Goal: Task Accomplishment & Management: Manage account settings

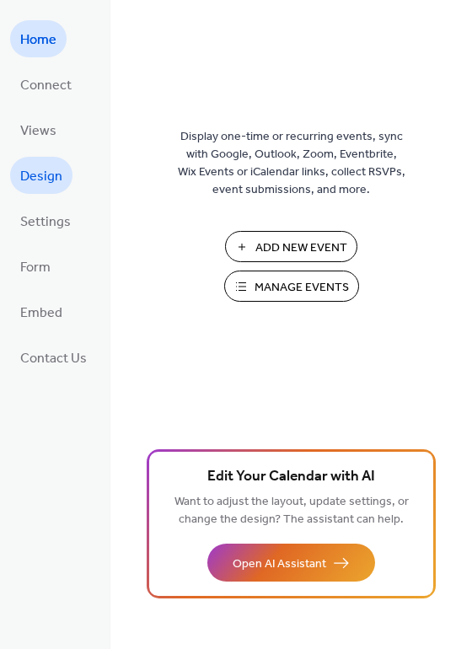
click at [63, 169] on link "Design" at bounding box center [41, 175] width 62 height 37
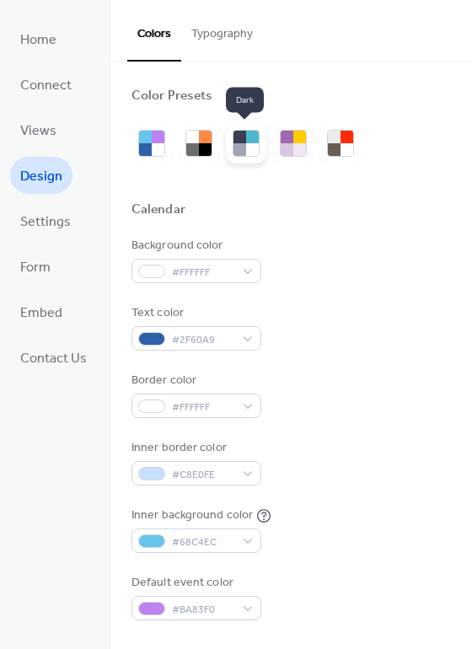
click at [260, 147] on div at bounding box center [246, 143] width 40 height 40
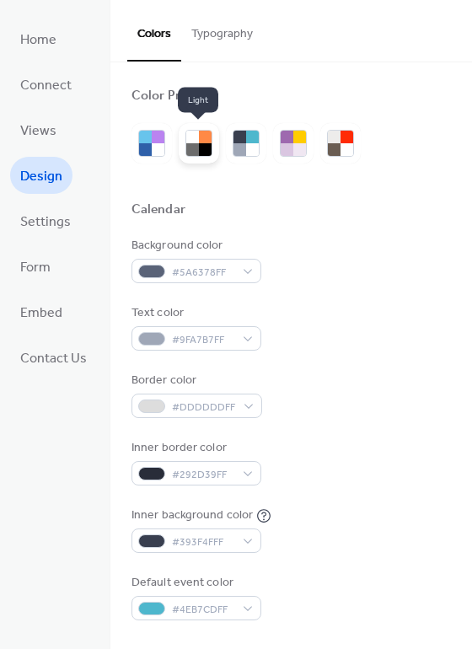
click at [215, 148] on div at bounding box center [199, 143] width 40 height 40
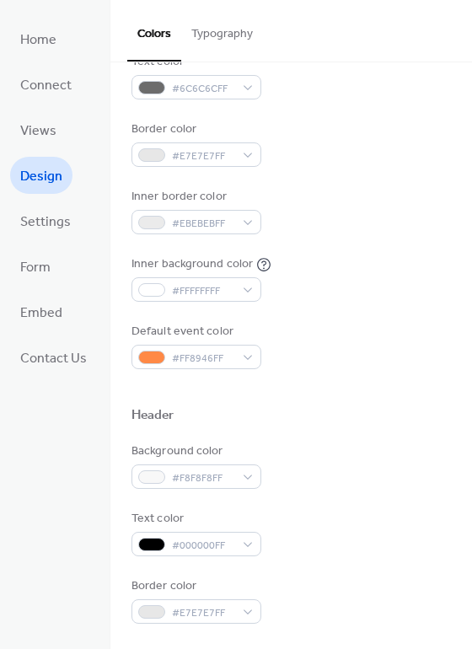
scroll to position [253, 0]
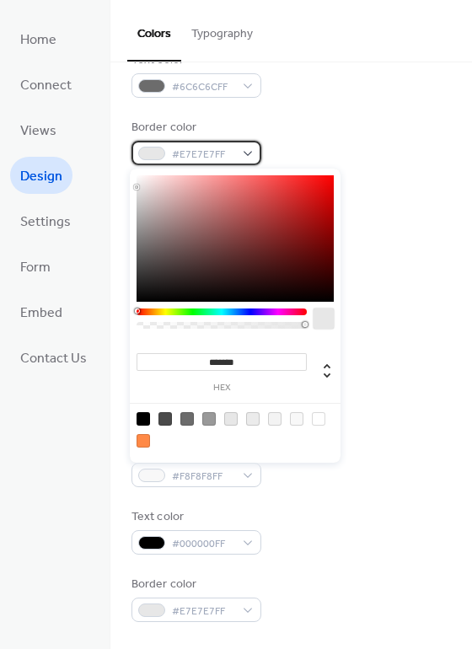
click at [222, 160] on span "#E7E7E7FF" at bounding box center [203, 155] width 62 height 18
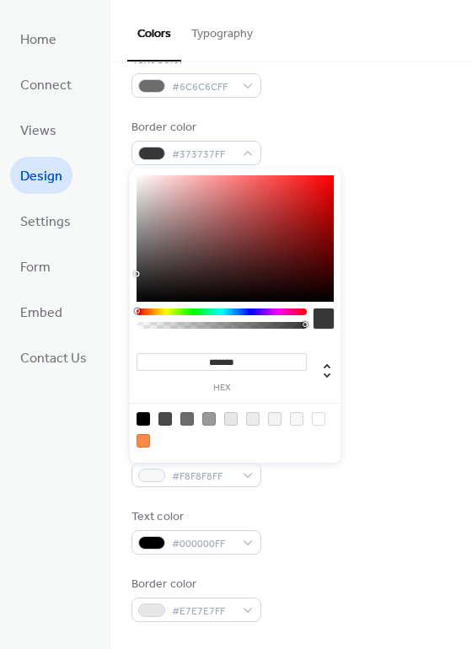
type input "*******"
drag, startPoint x: 141, startPoint y: 271, endPoint x: 124, endPoint y: 311, distance: 43.1
click at [124, 311] on body "Home Connect Views Design Settings Form Embed Contact Us Design Colors Typograp…" at bounding box center [236, 324] width 472 height 649
click at [346, 119] on div "Border color #000000FF" at bounding box center [290, 142] width 319 height 46
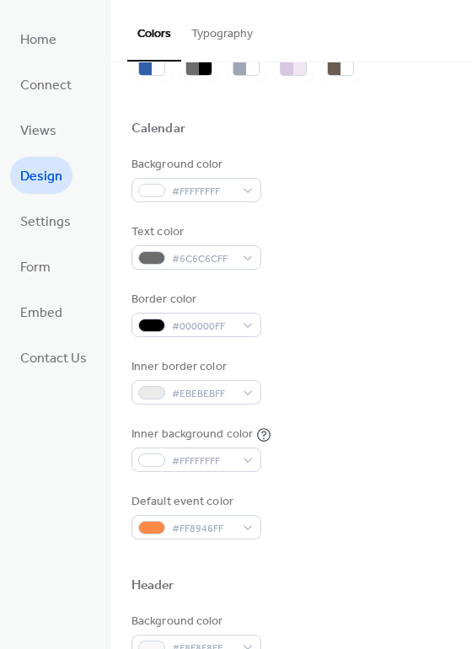
scroll to position [0, 0]
